Goal: Information Seeking & Learning: Compare options

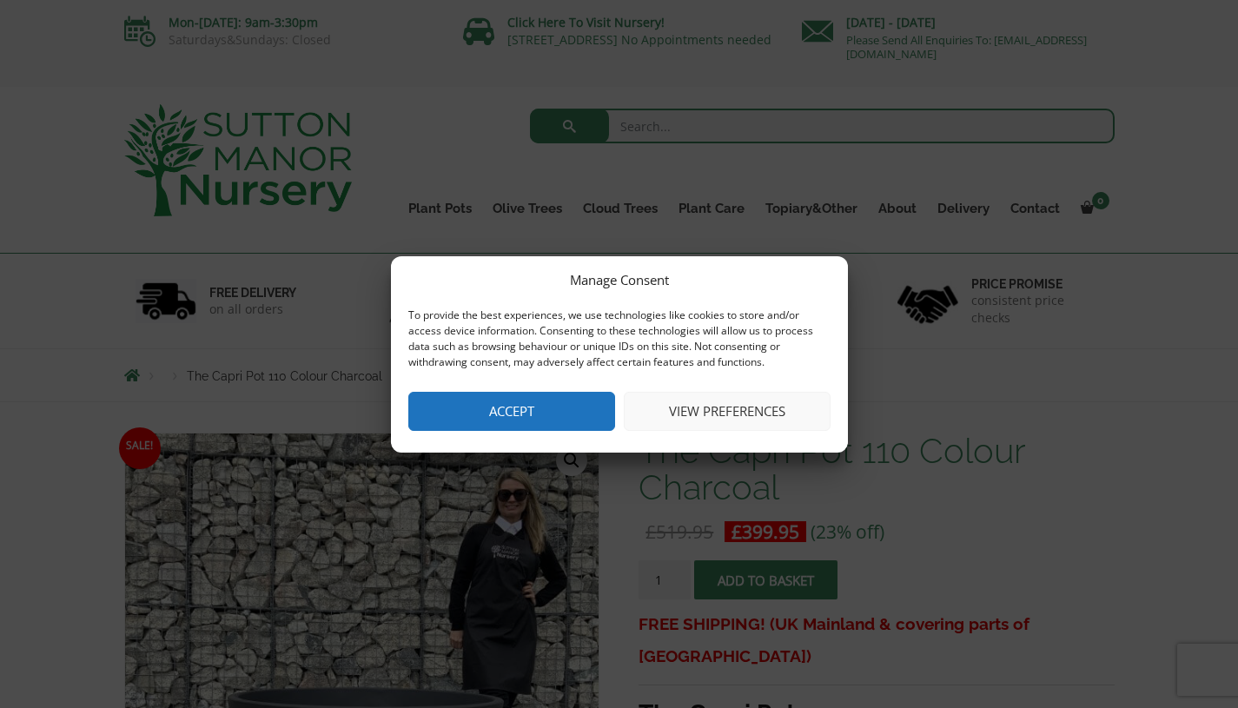
click at [717, 414] on button "View preferences" at bounding box center [727, 411] width 207 height 39
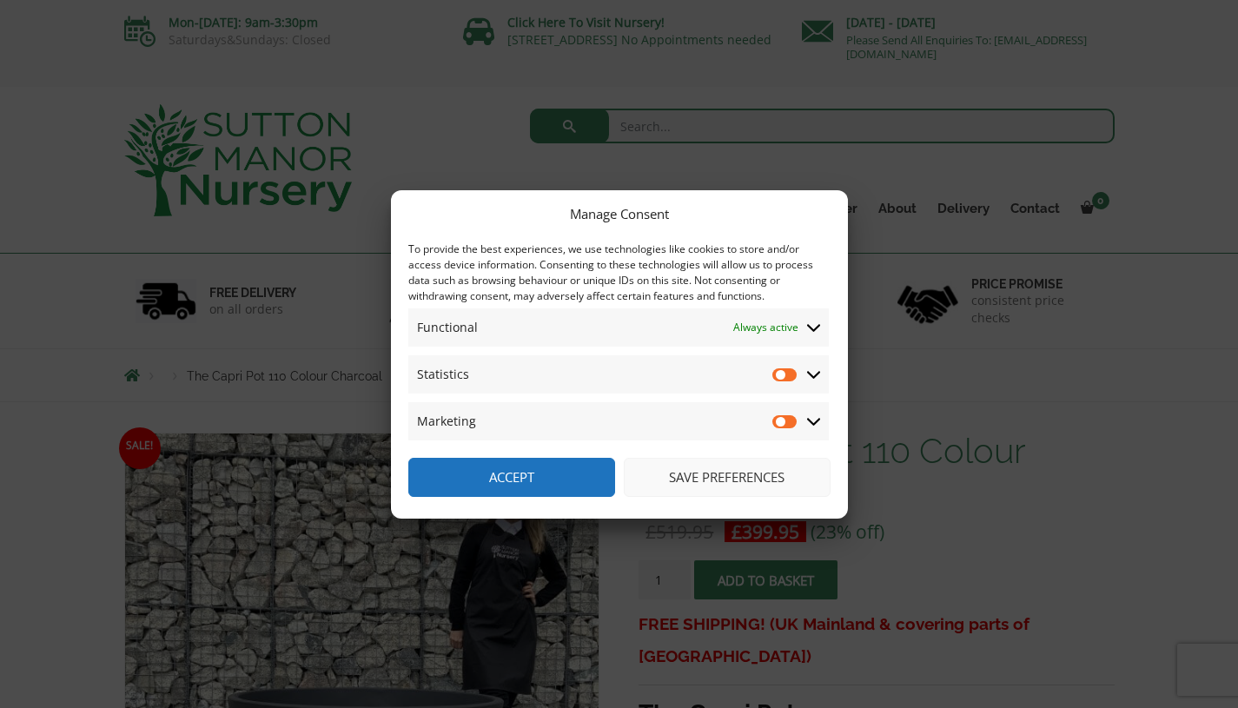
click at [700, 479] on button "Save preferences" at bounding box center [727, 477] width 207 height 39
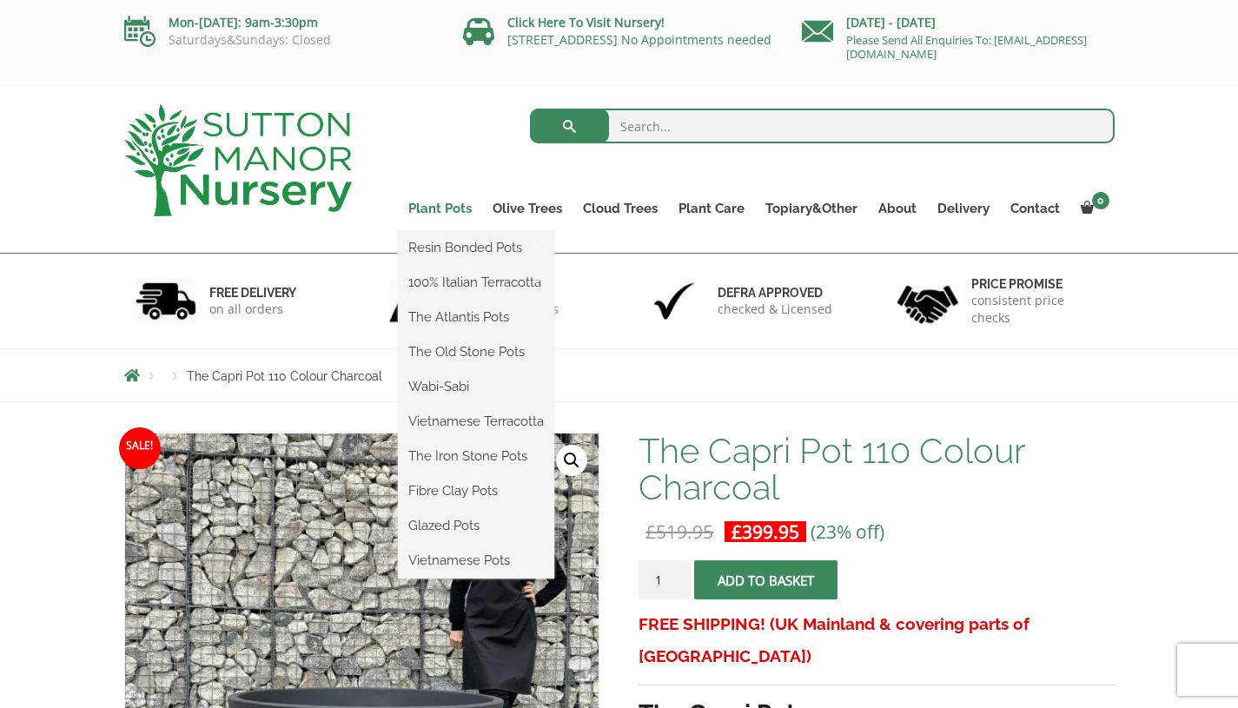
click at [456, 204] on link "Plant Pots" at bounding box center [440, 208] width 84 height 24
click at [439, 384] on link "Wabi-Sabi" at bounding box center [476, 386] width 156 height 26
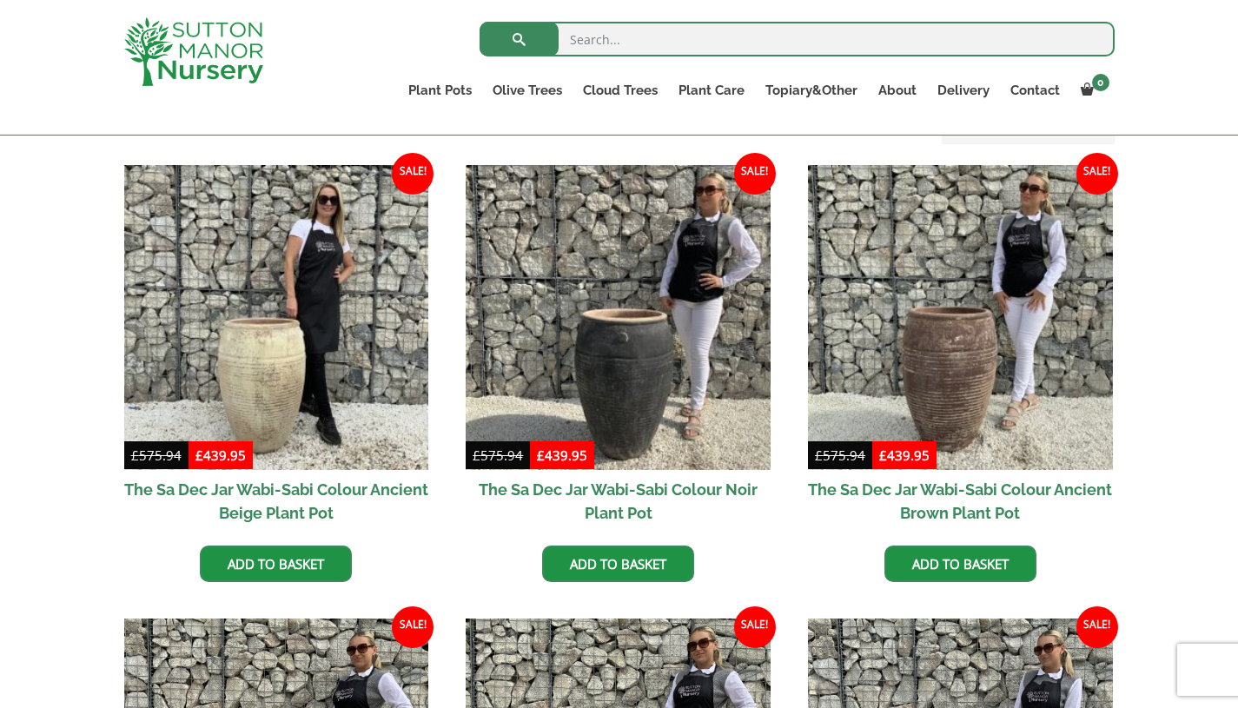
scroll to position [423, 0]
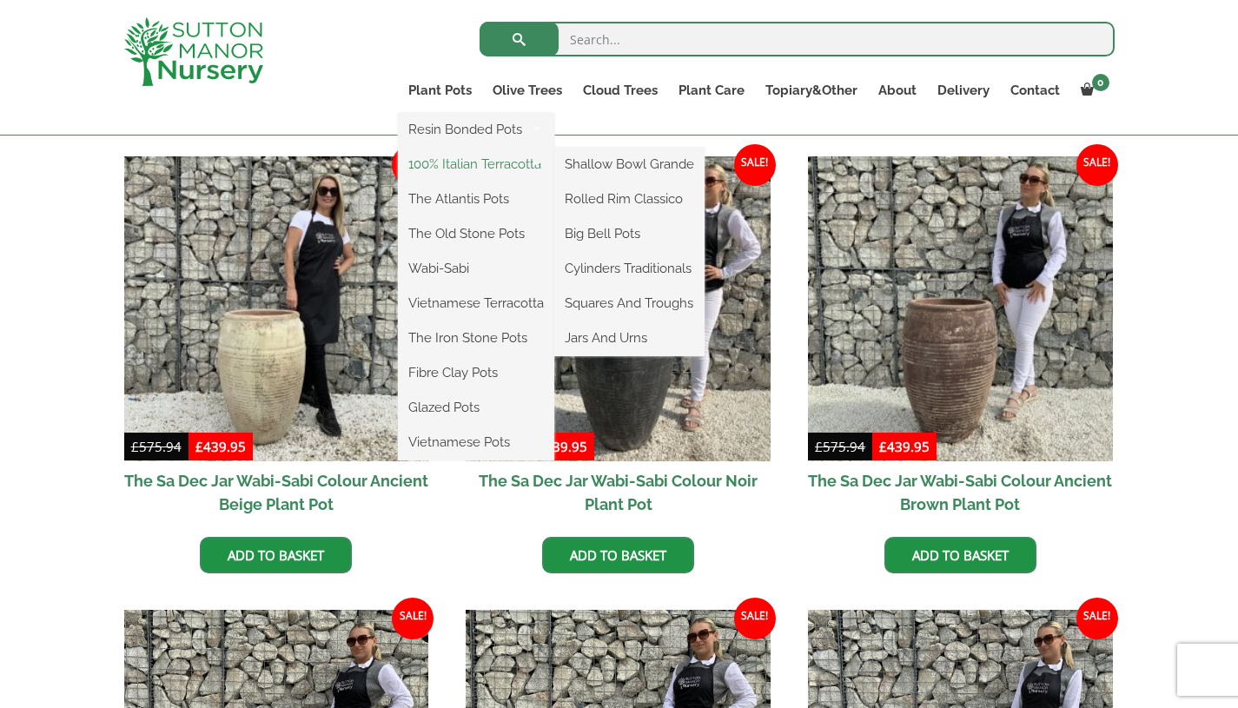
click at [468, 173] on link "100% Italian Terracotta" at bounding box center [476, 164] width 156 height 26
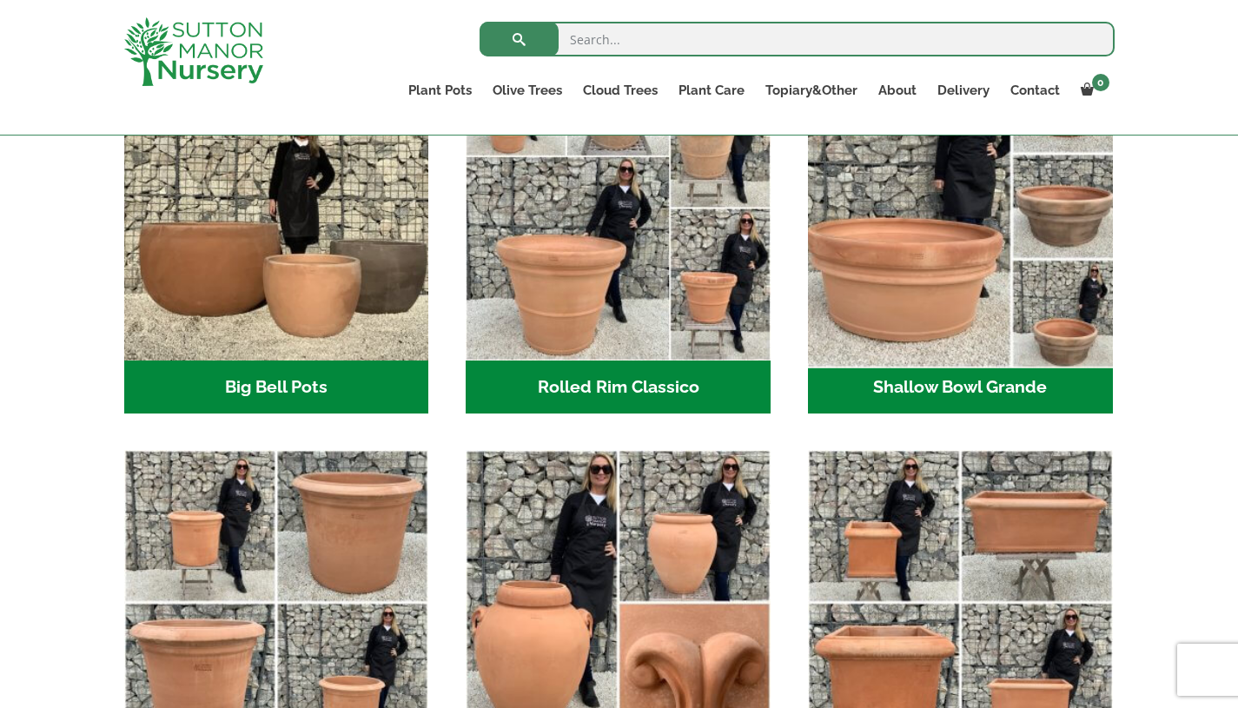
scroll to position [631, 0]
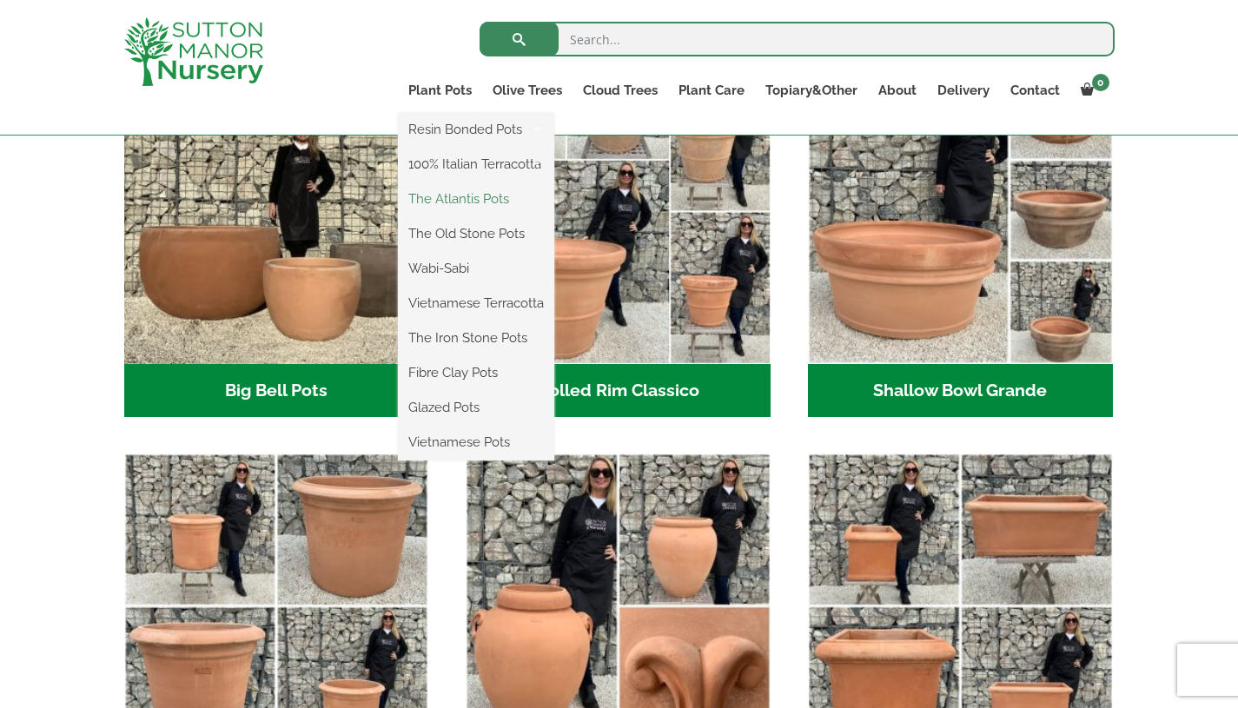
click at [471, 197] on link "The Atlantis Pots" at bounding box center [476, 199] width 156 height 26
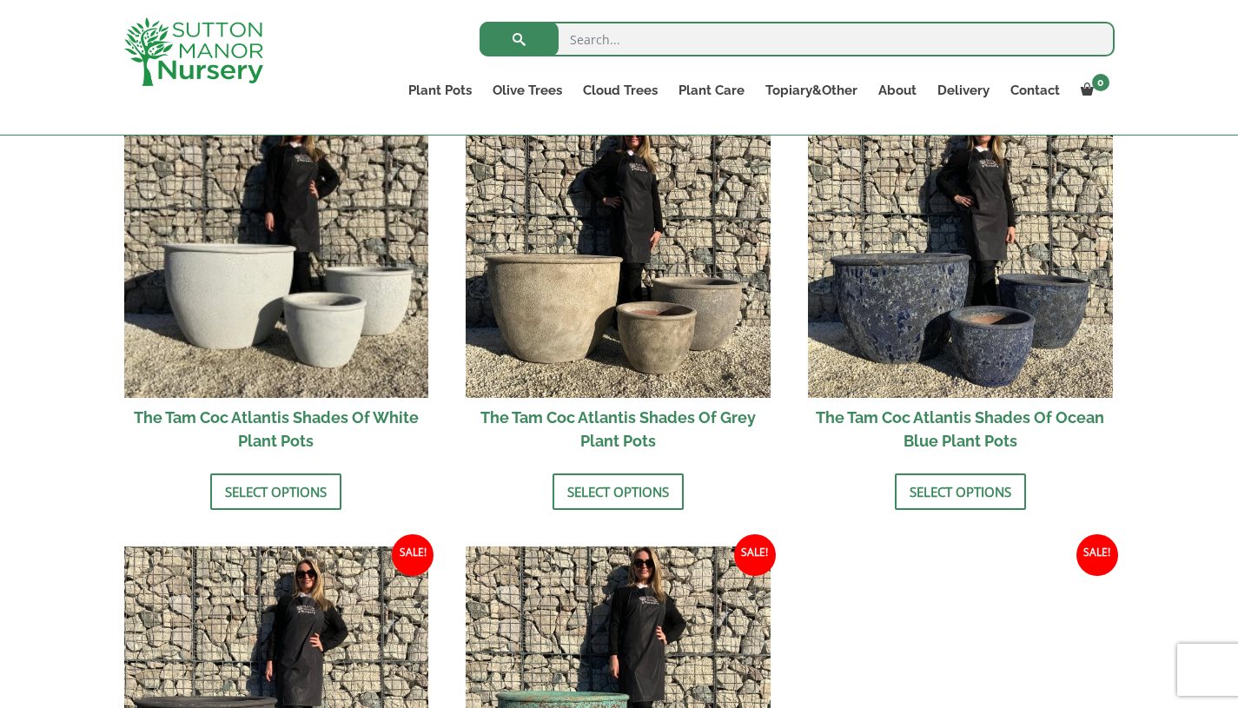
scroll to position [1046, 0]
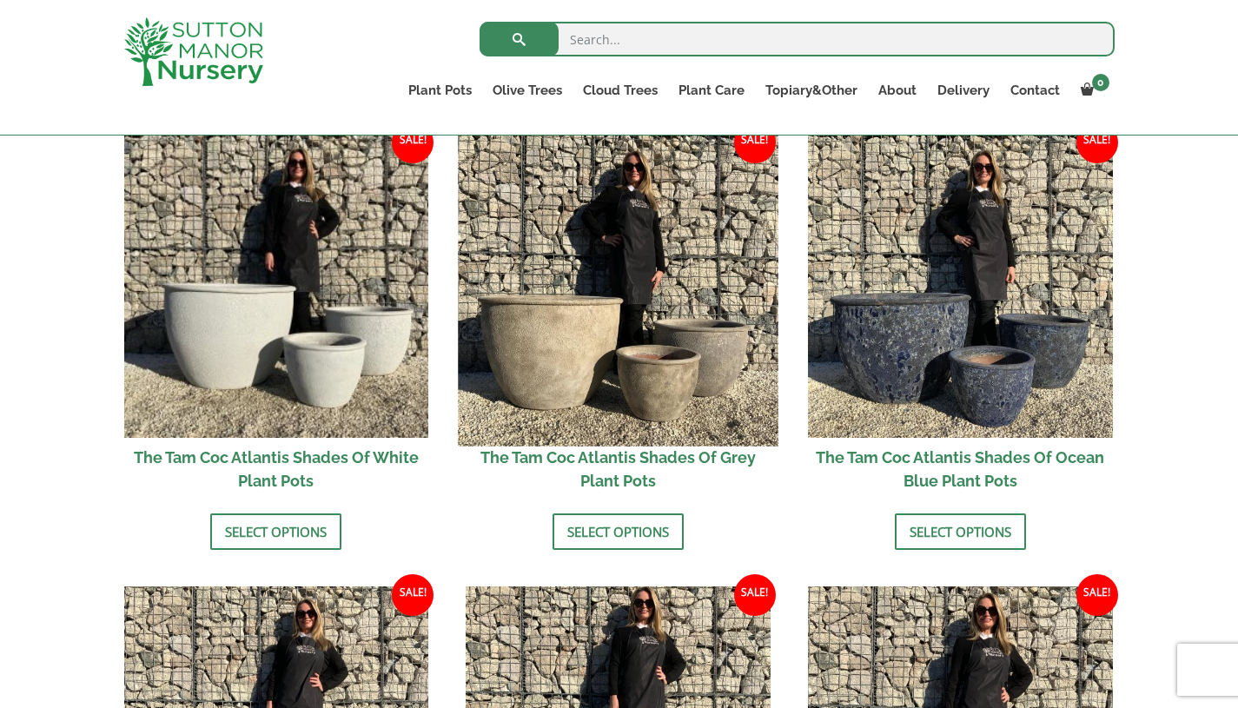
click at [550, 343] on img at bounding box center [619, 286] width 320 height 320
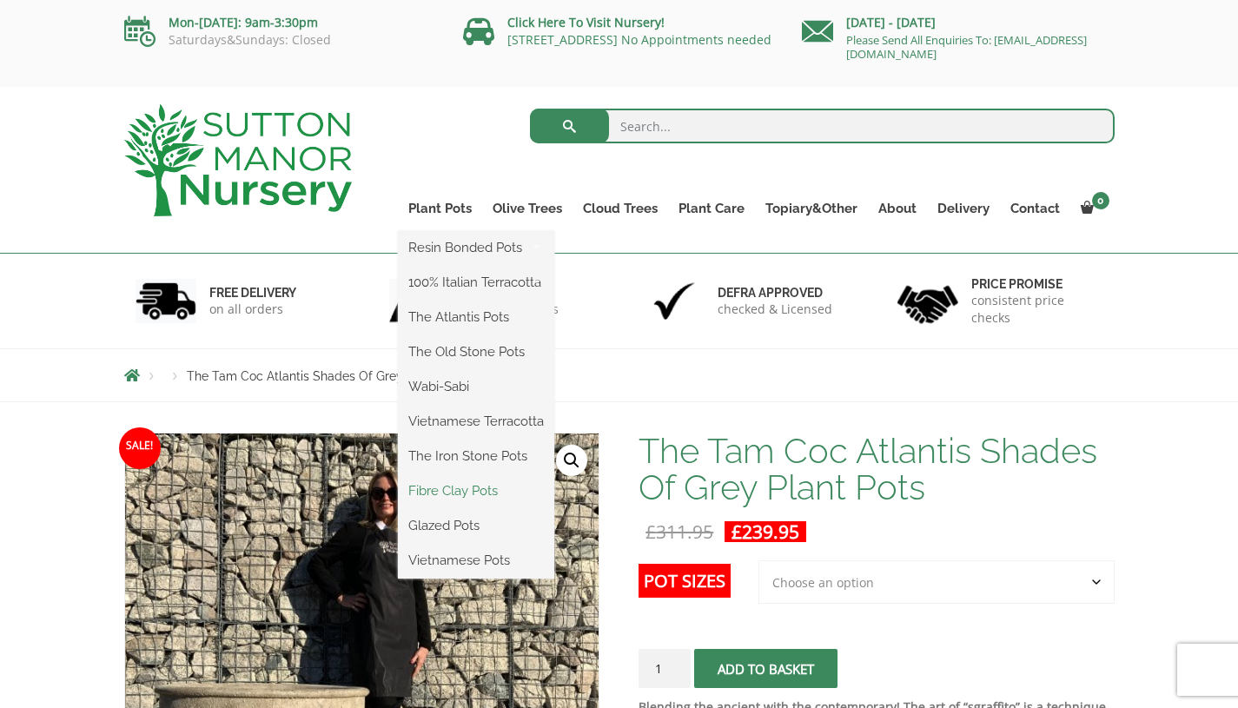
click at [450, 492] on link "Fibre Clay Pots" at bounding box center [476, 491] width 156 height 26
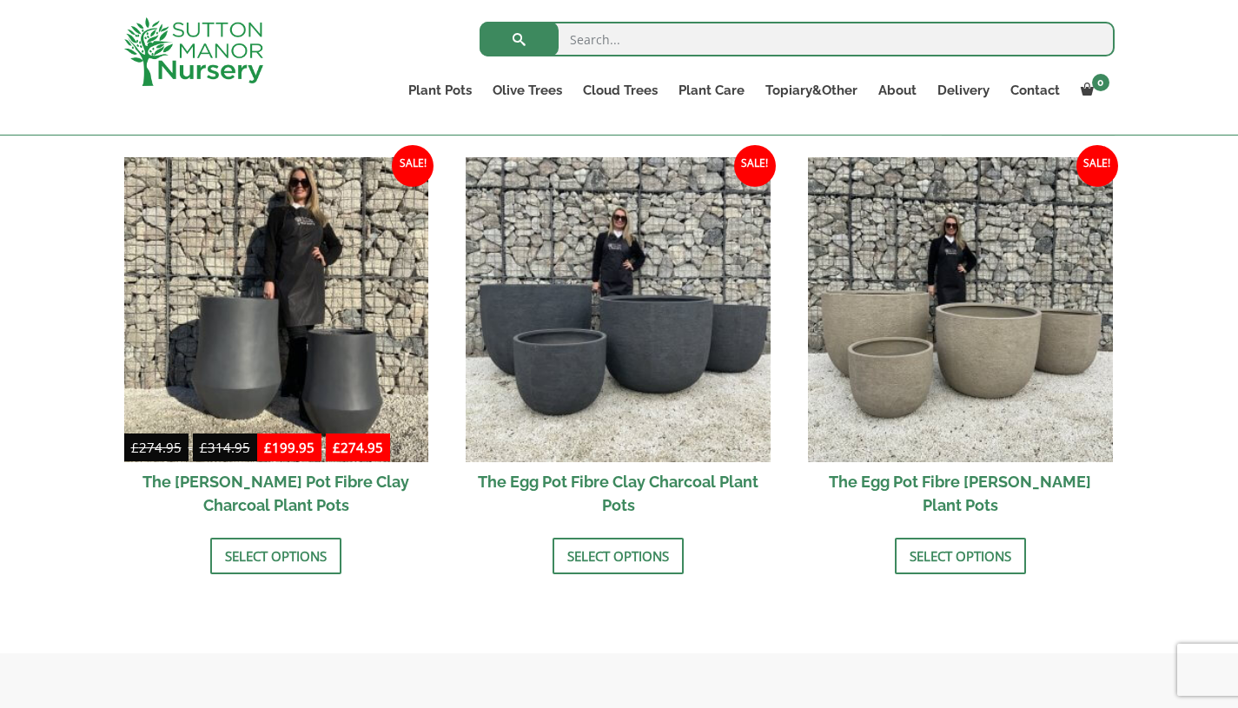
scroll to position [544, 0]
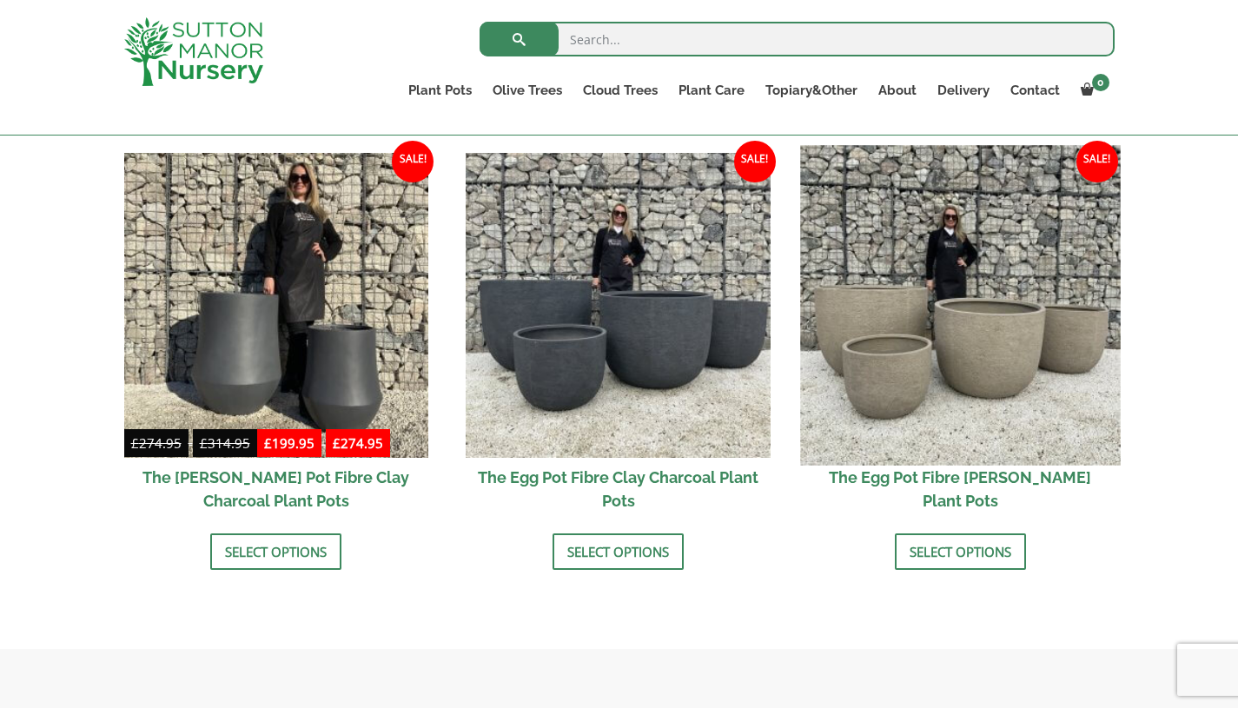
click at [997, 397] on img at bounding box center [960, 305] width 320 height 320
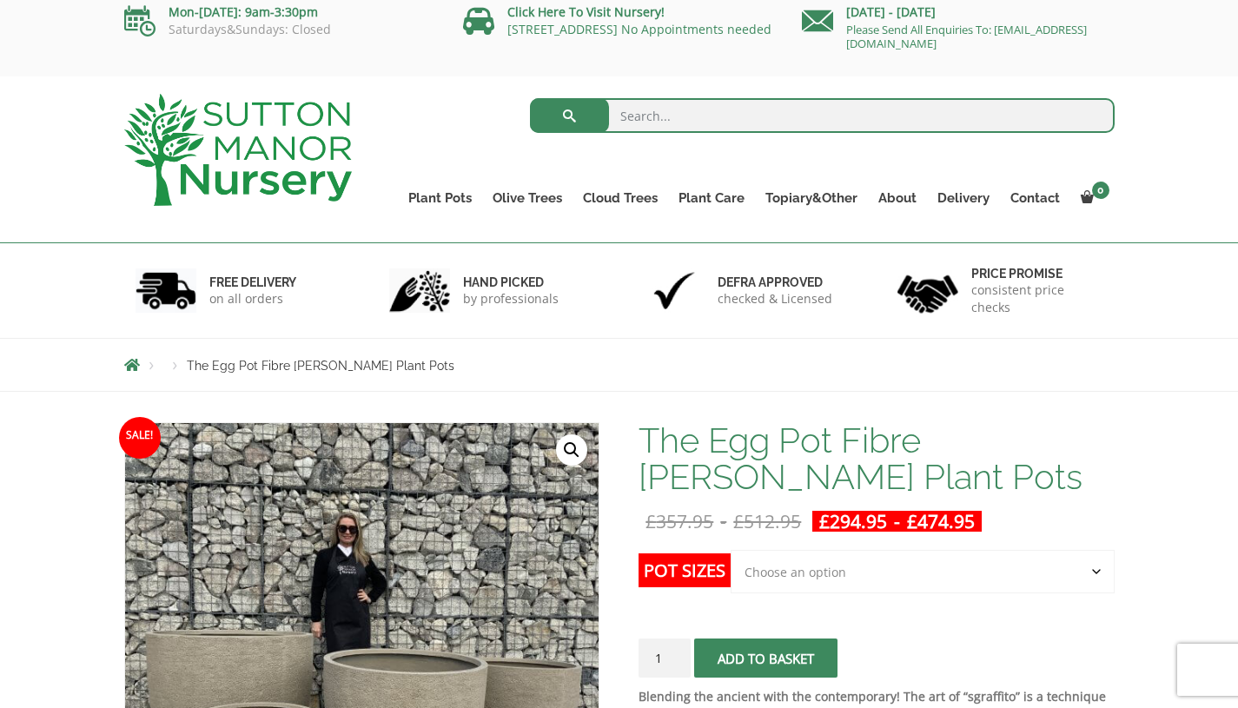
scroll to position [5, 0]
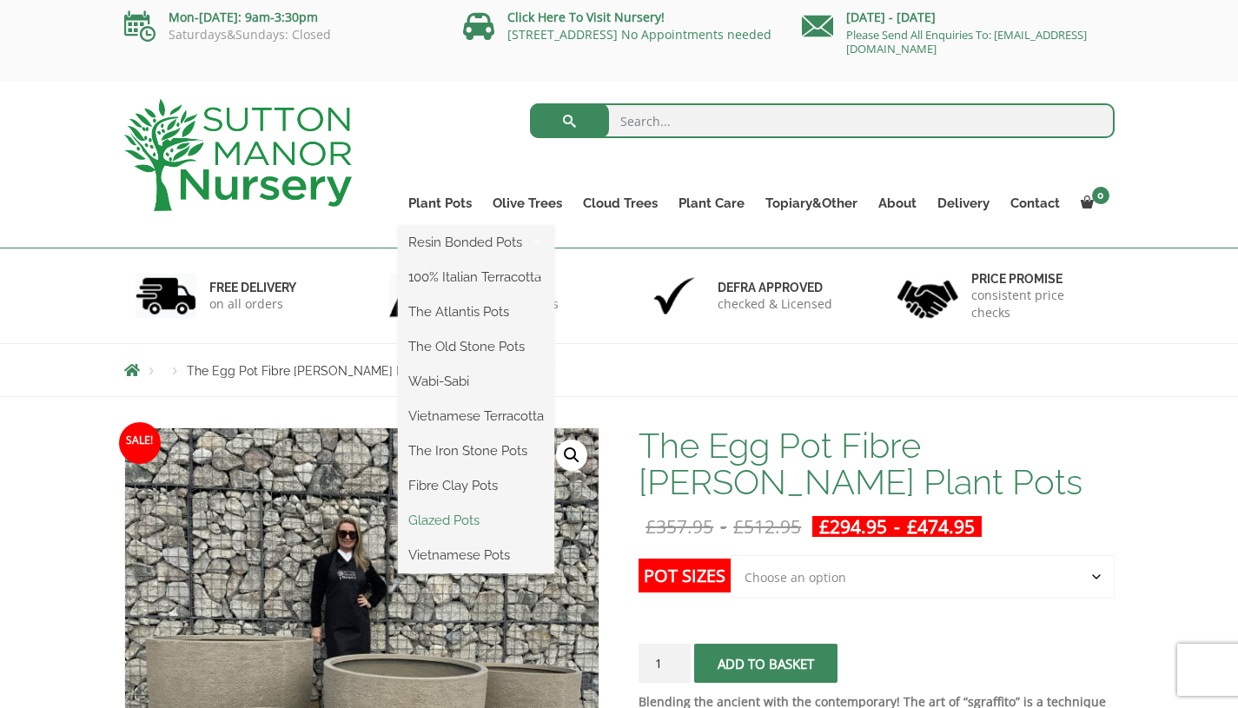
click at [427, 518] on link "Glazed Pots" at bounding box center [476, 520] width 156 height 26
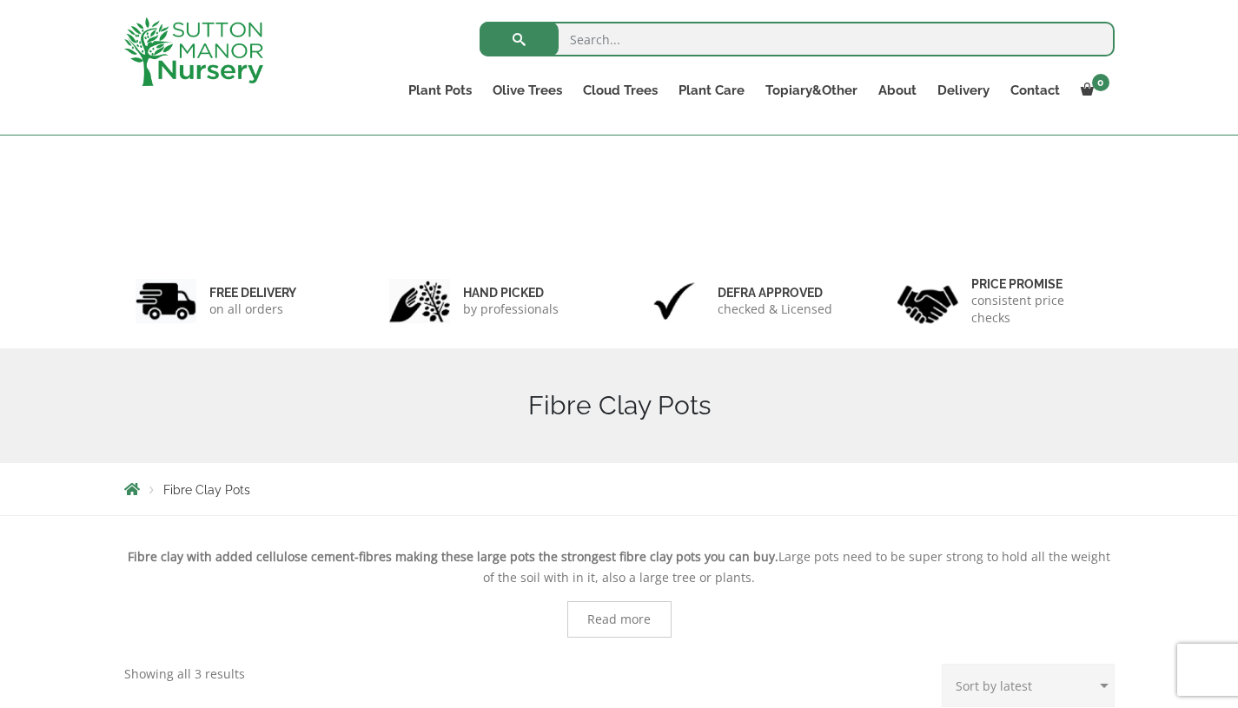
scroll to position [573, 0]
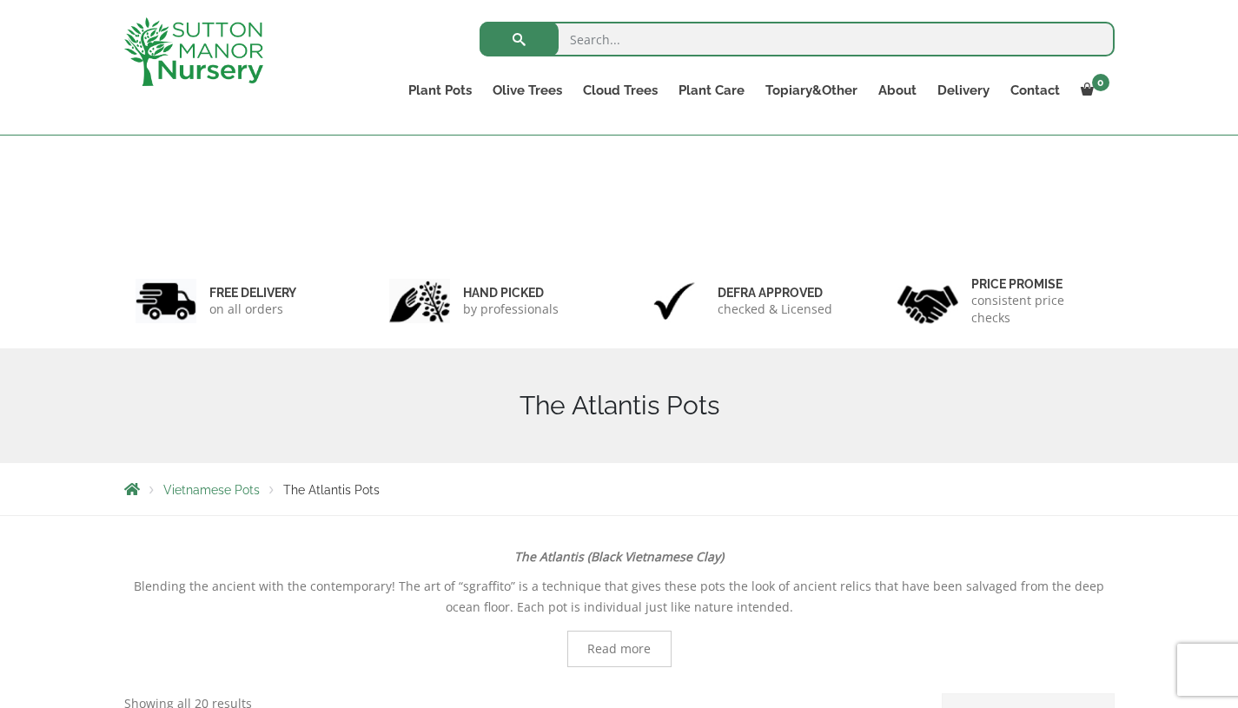
scroll to position [1040, 0]
